Goal: Task Accomplishment & Management: Manage account settings

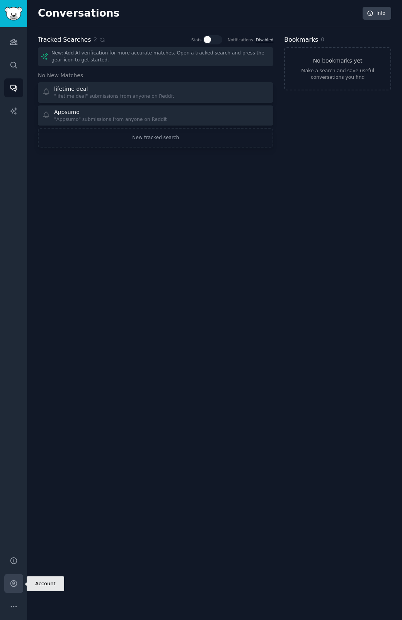
click at [15, 584] on icon "Sidebar" at bounding box center [14, 584] width 8 height 8
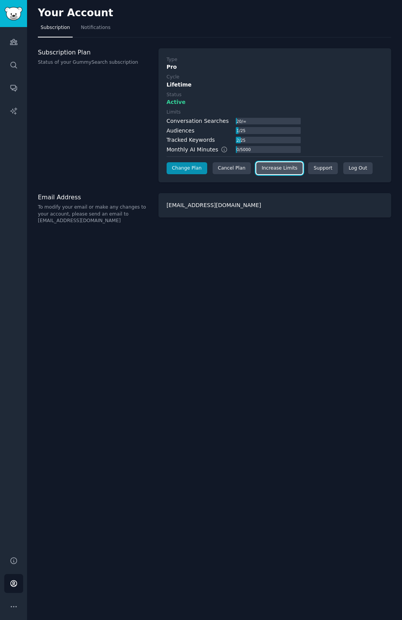
click at [271, 169] on link "Increase Limits" at bounding box center [279, 168] width 47 height 12
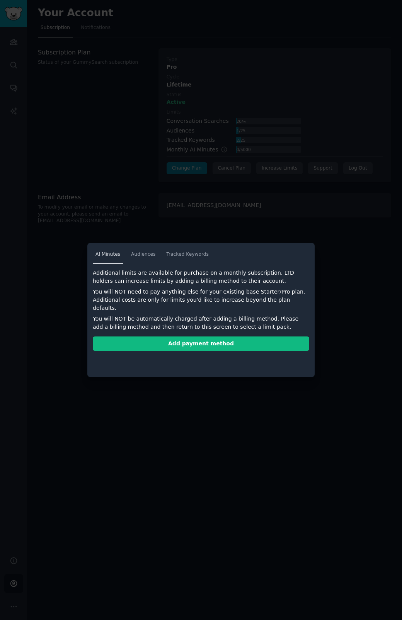
click at [110, 252] on span "AI Minutes" at bounding box center [107, 254] width 25 height 7
click at [136, 254] on span "Audiences" at bounding box center [143, 254] width 24 height 7
click at [189, 254] on span "Tracked Keywords" at bounding box center [187, 254] width 43 height 7
